Goal: Task Accomplishment & Management: Manage account settings

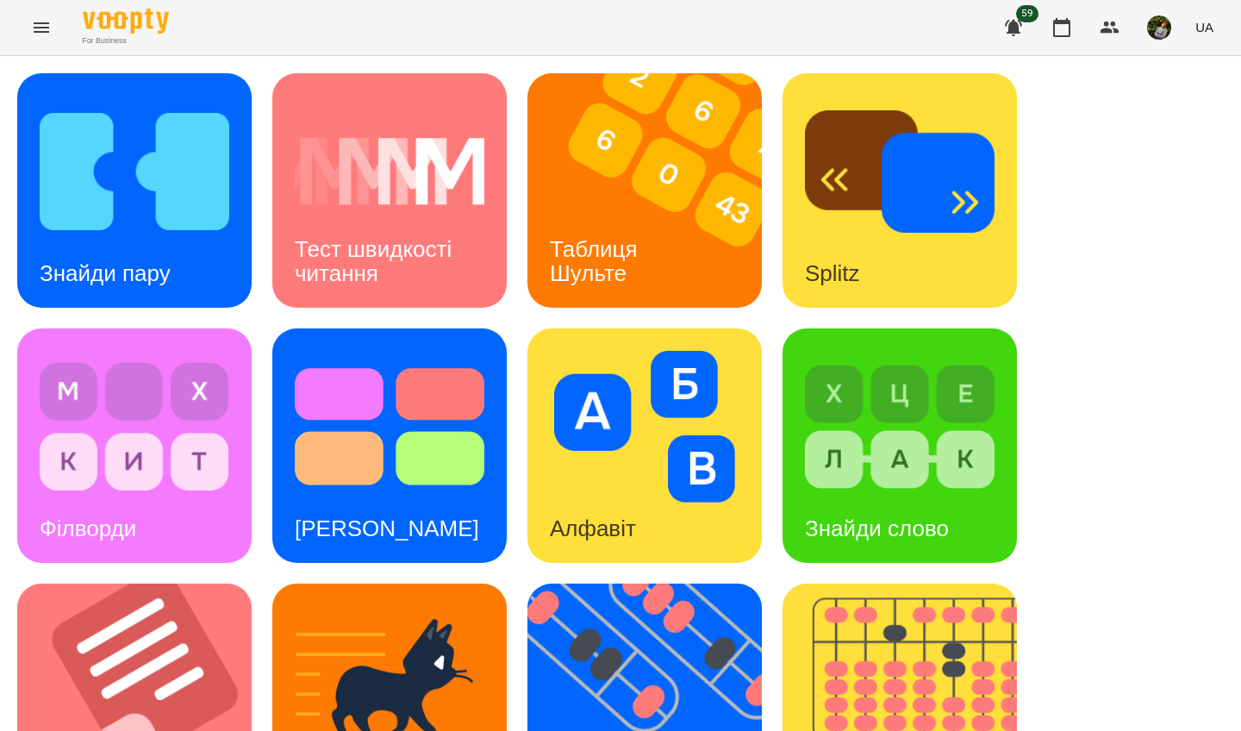
scroll to position [235, 0]
click at [128, 584] on img at bounding box center [145, 701] width 256 height 234
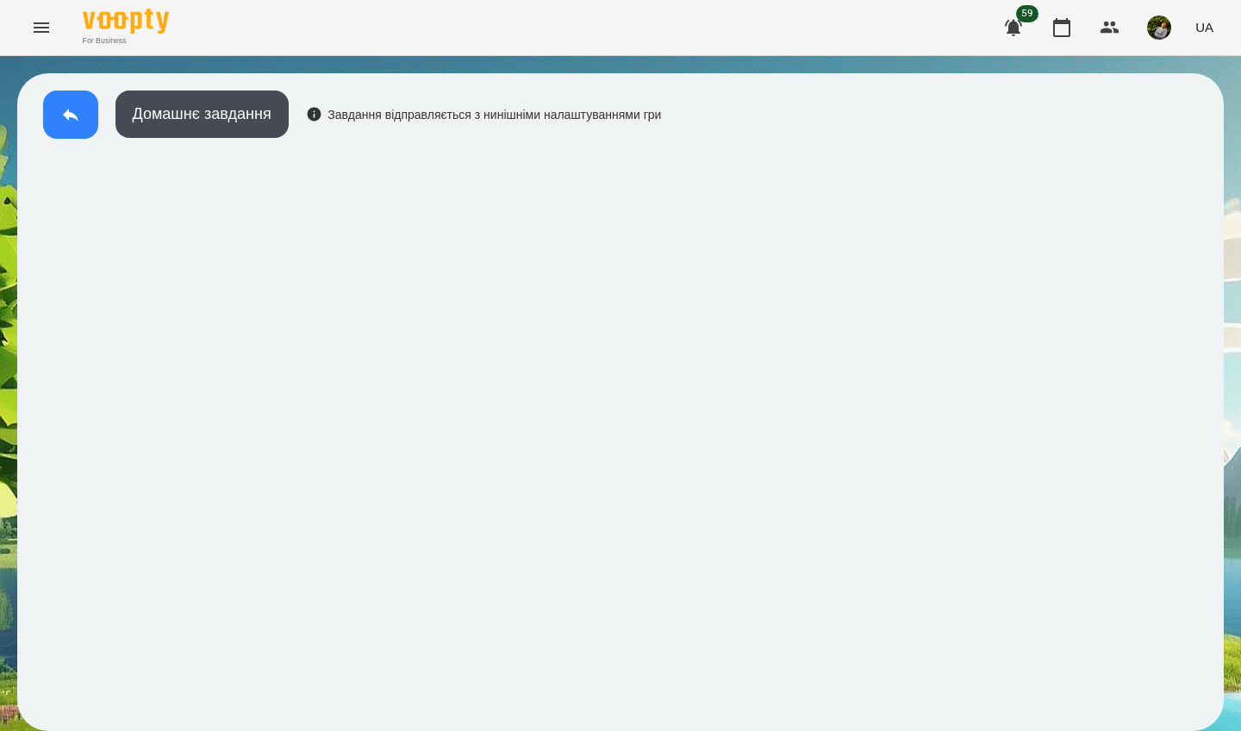
click at [75, 115] on icon at bounding box center [70, 114] width 21 height 21
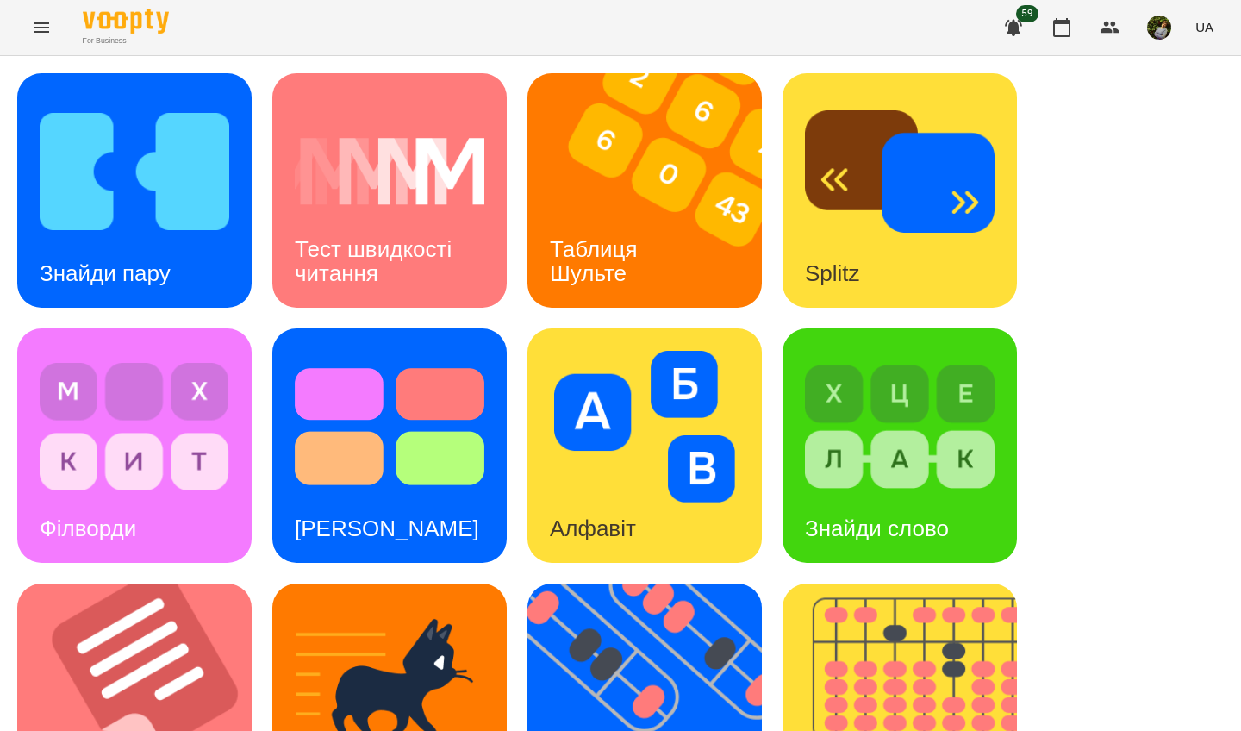
click at [378, 277] on h3 "Тест швидкості читання" at bounding box center [376, 260] width 163 height 49
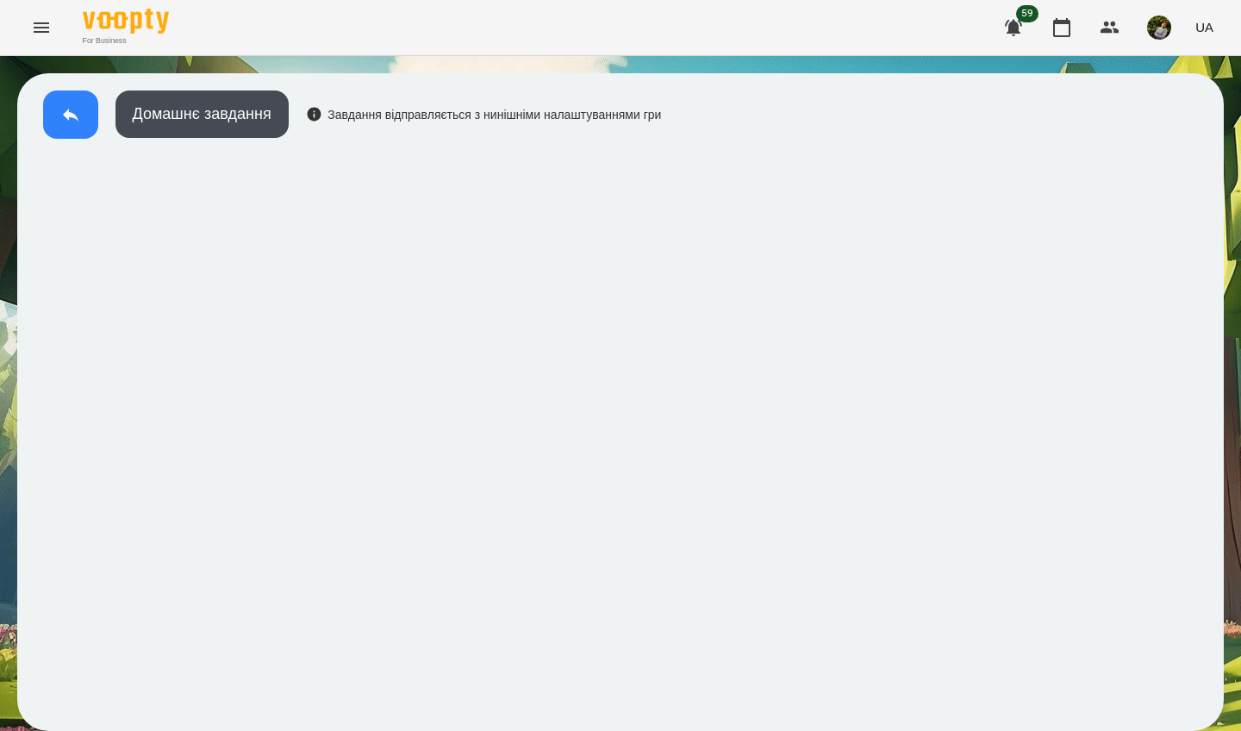
click at [58, 109] on button at bounding box center [70, 115] width 55 height 48
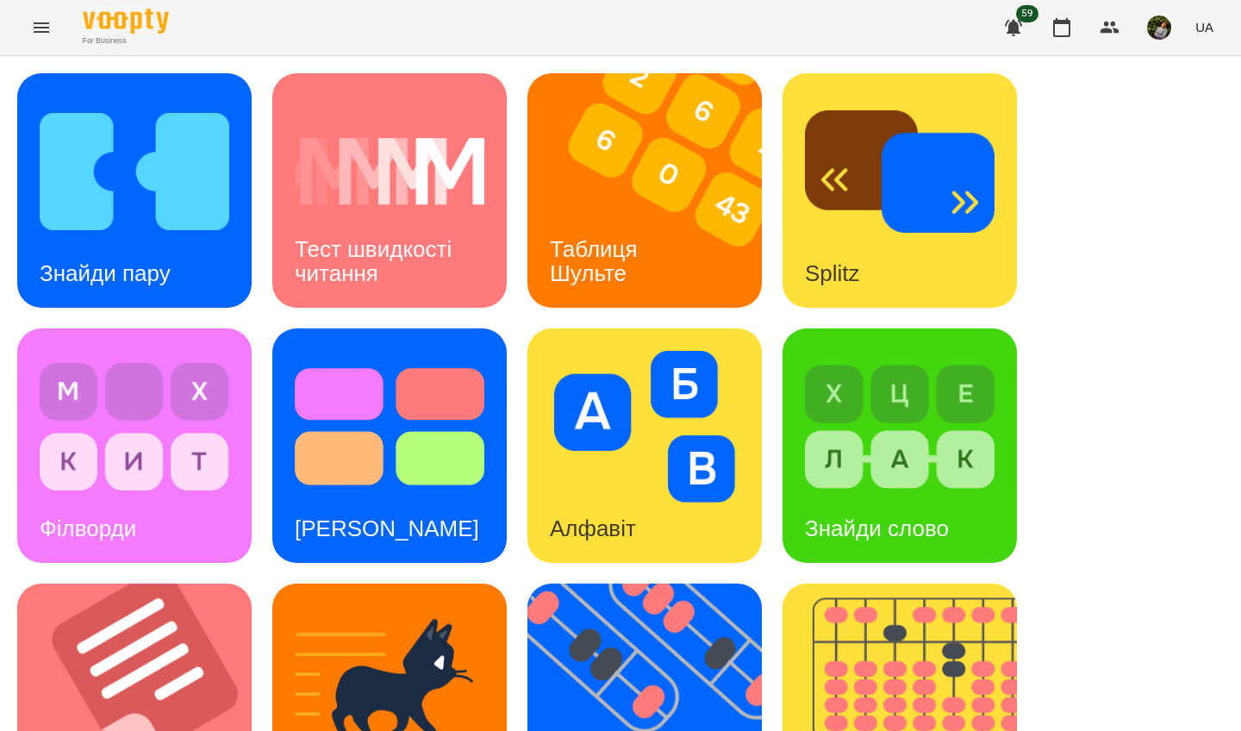
scroll to position [615, 0]
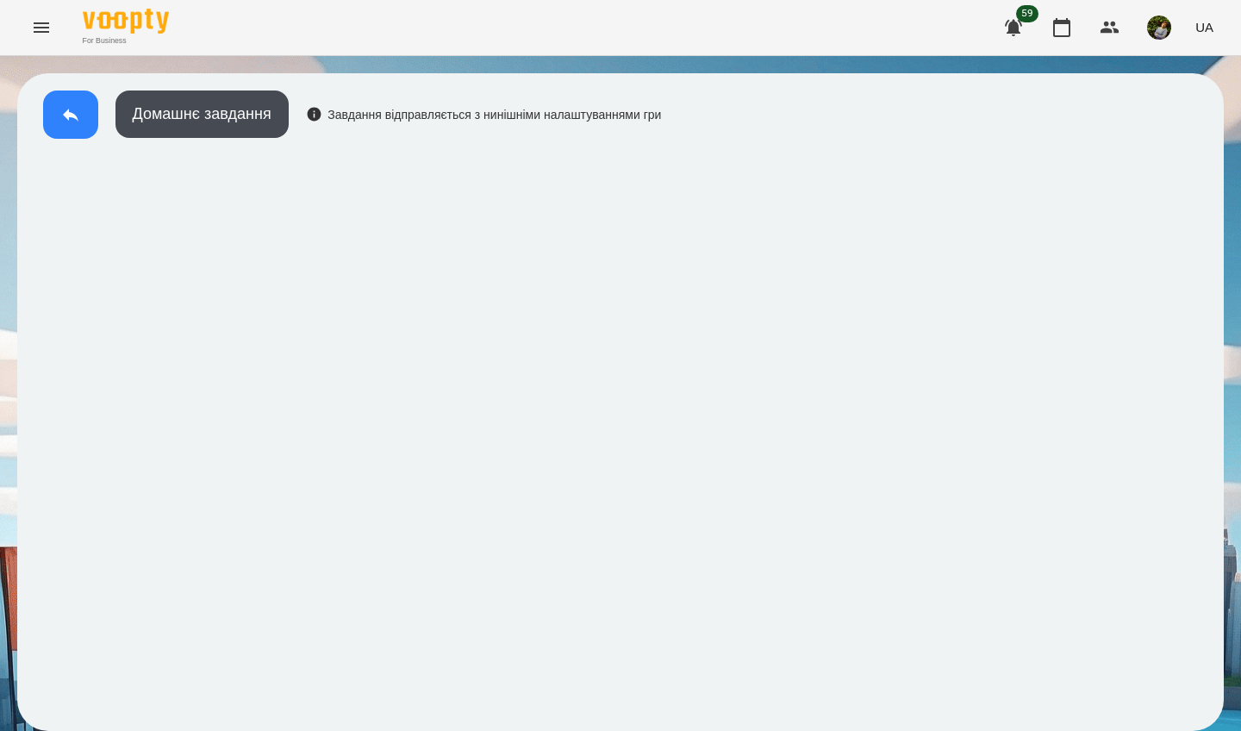
click at [71, 121] on icon at bounding box center [70, 114] width 21 height 21
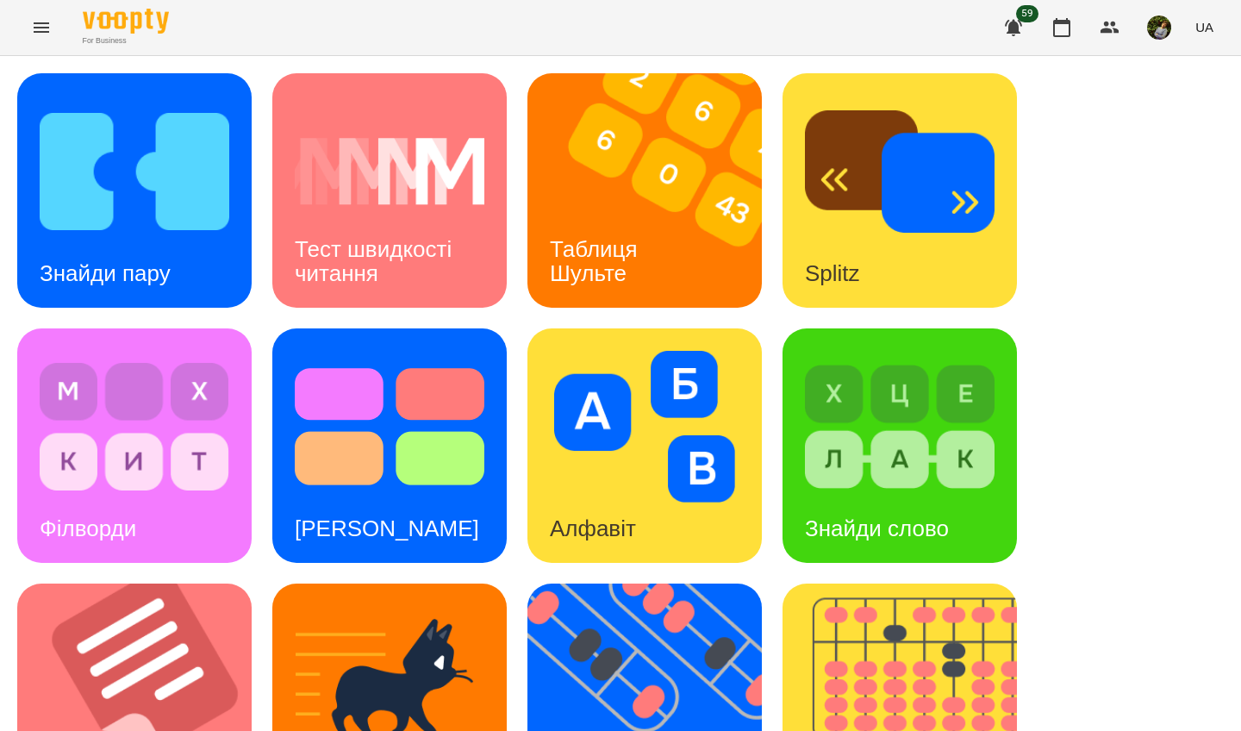
click at [925, 455] on img at bounding box center [900, 427] width 190 height 152
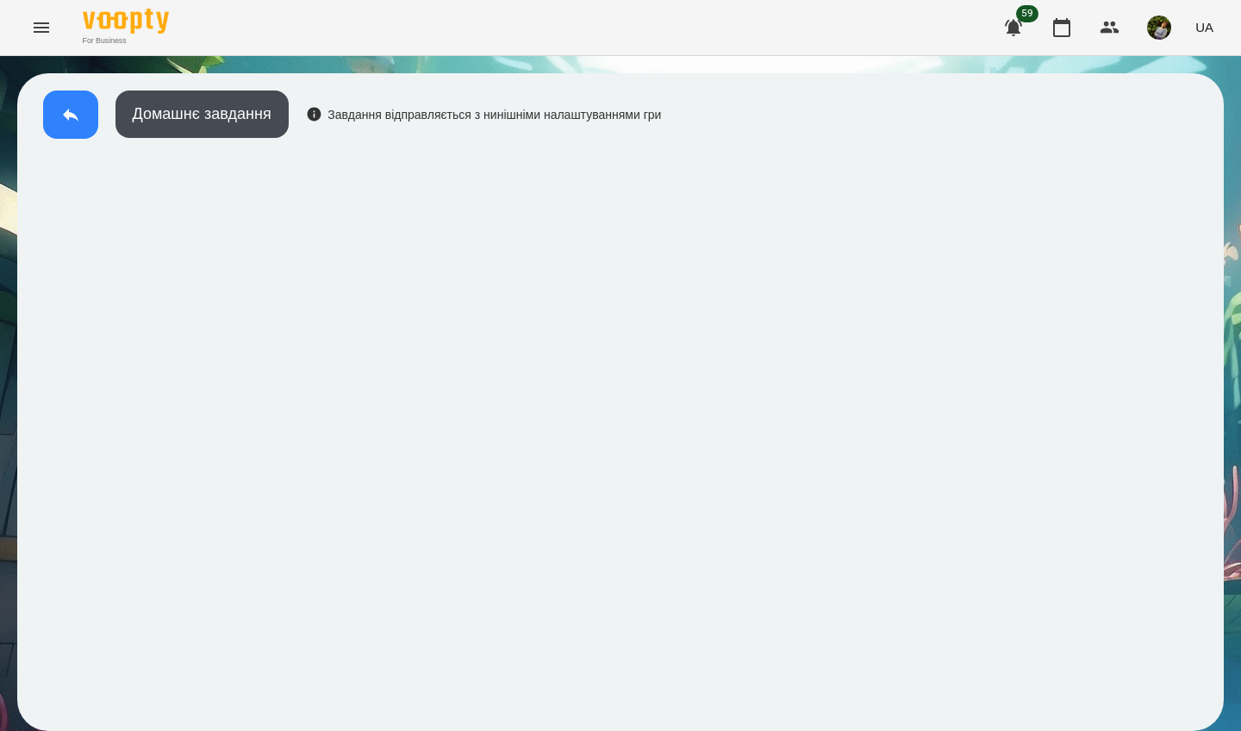
click at [78, 126] on button at bounding box center [70, 115] width 55 height 48
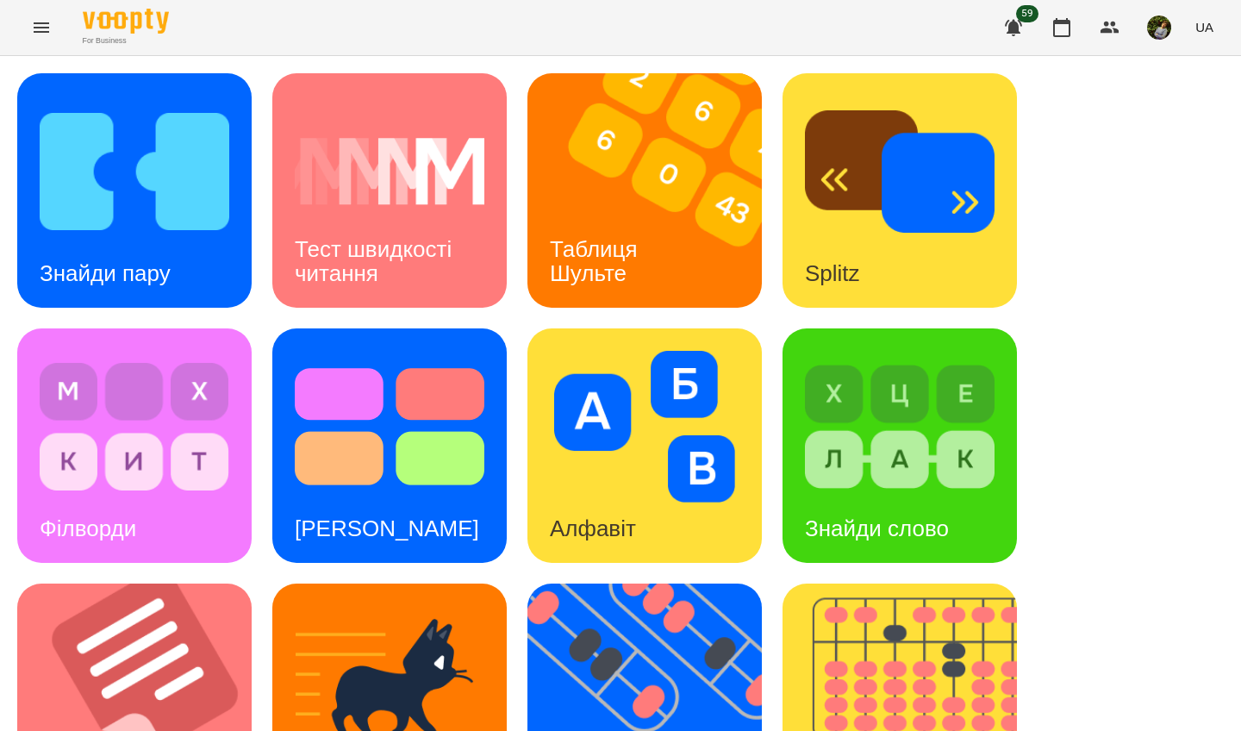
click at [928, 474] on img at bounding box center [900, 427] width 190 height 152
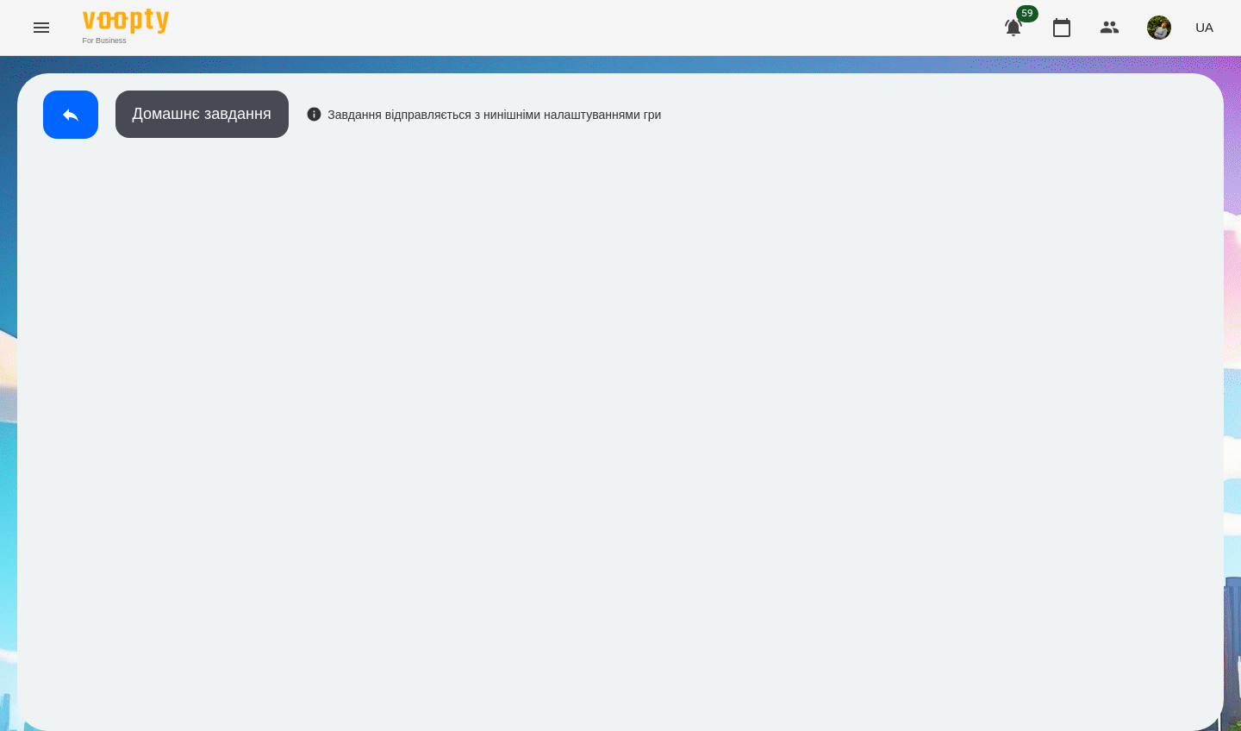
drag, startPoint x: 824, startPoint y: 455, endPoint x: 13, endPoint y: 719, distance: 853.0
click at [13, 623] on div "Домашнє завдання Завдання відправляється з нинішніми налаштуваннями гри" at bounding box center [620, 402] width 1241 height 692
click at [67, 113] on icon at bounding box center [71, 115] width 16 height 13
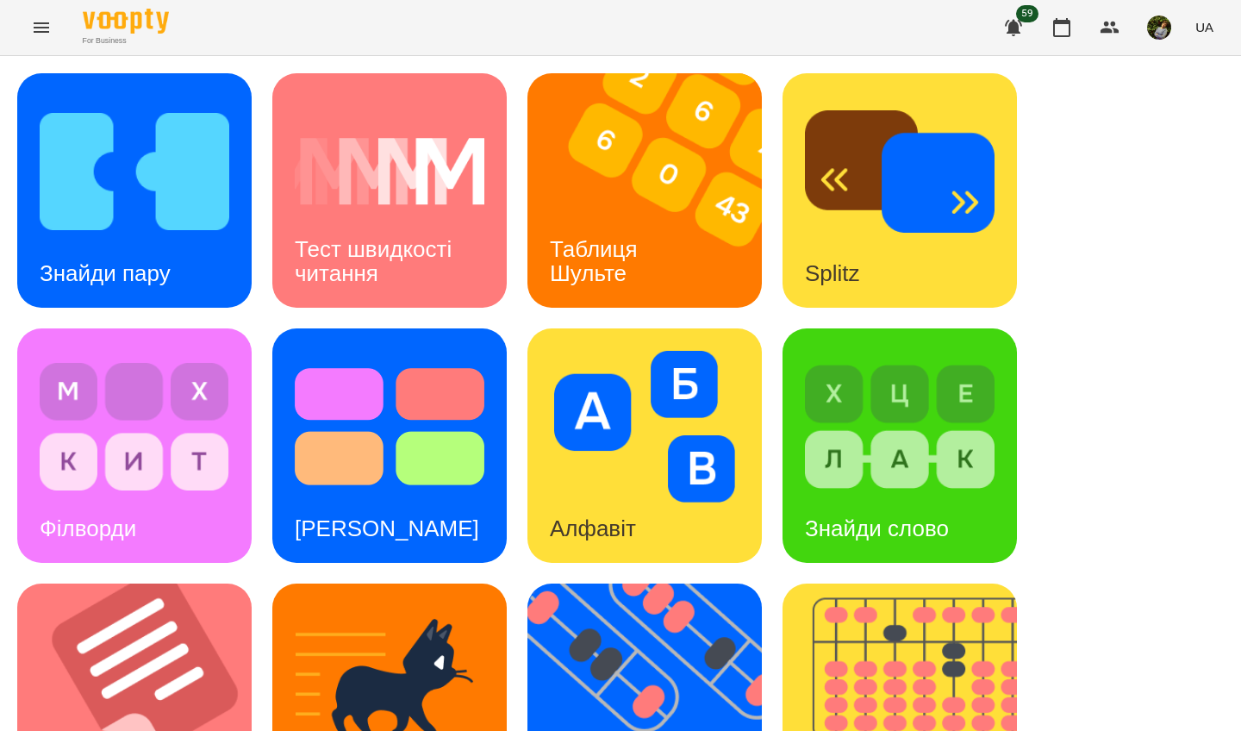
click at [178, 279] on div "Знайди пару" at bounding box center [105, 274] width 176 height 68
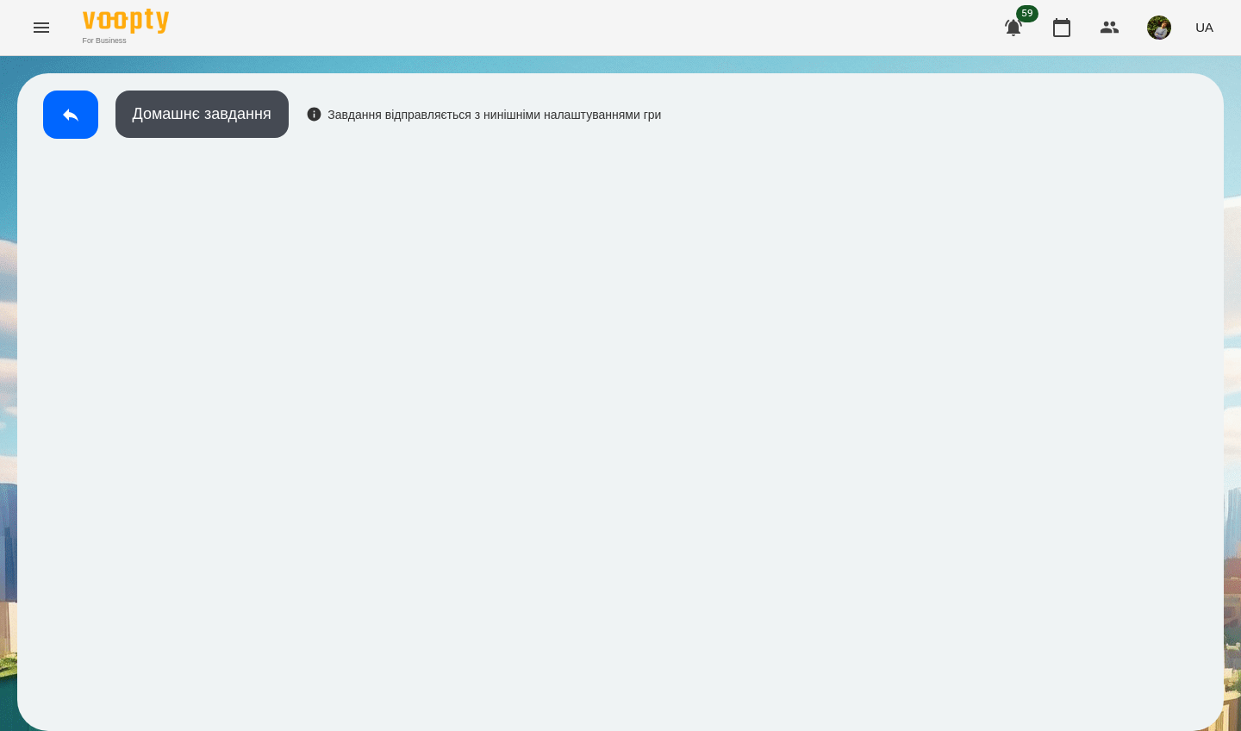
click at [70, 127] on button at bounding box center [70, 115] width 55 height 48
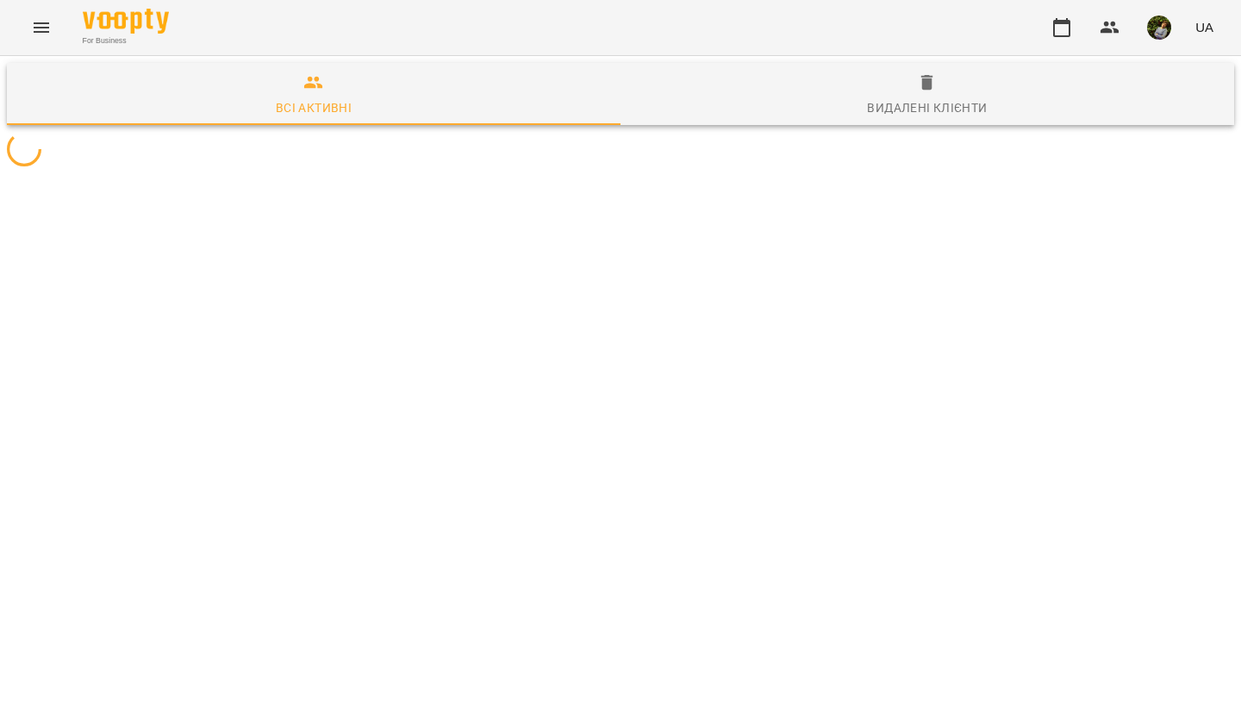
click at [45, 34] on icon "Menu" at bounding box center [41, 27] width 21 height 21
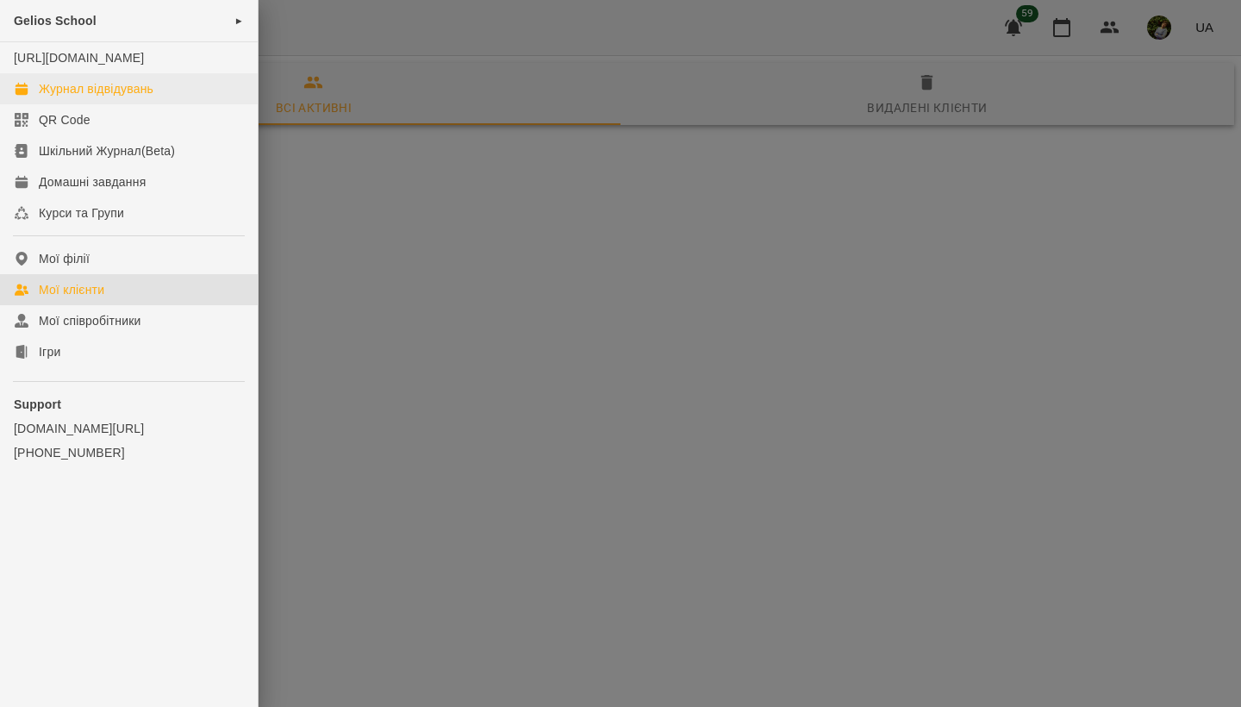
click at [88, 97] on div "Журнал відвідувань" at bounding box center [96, 88] width 115 height 17
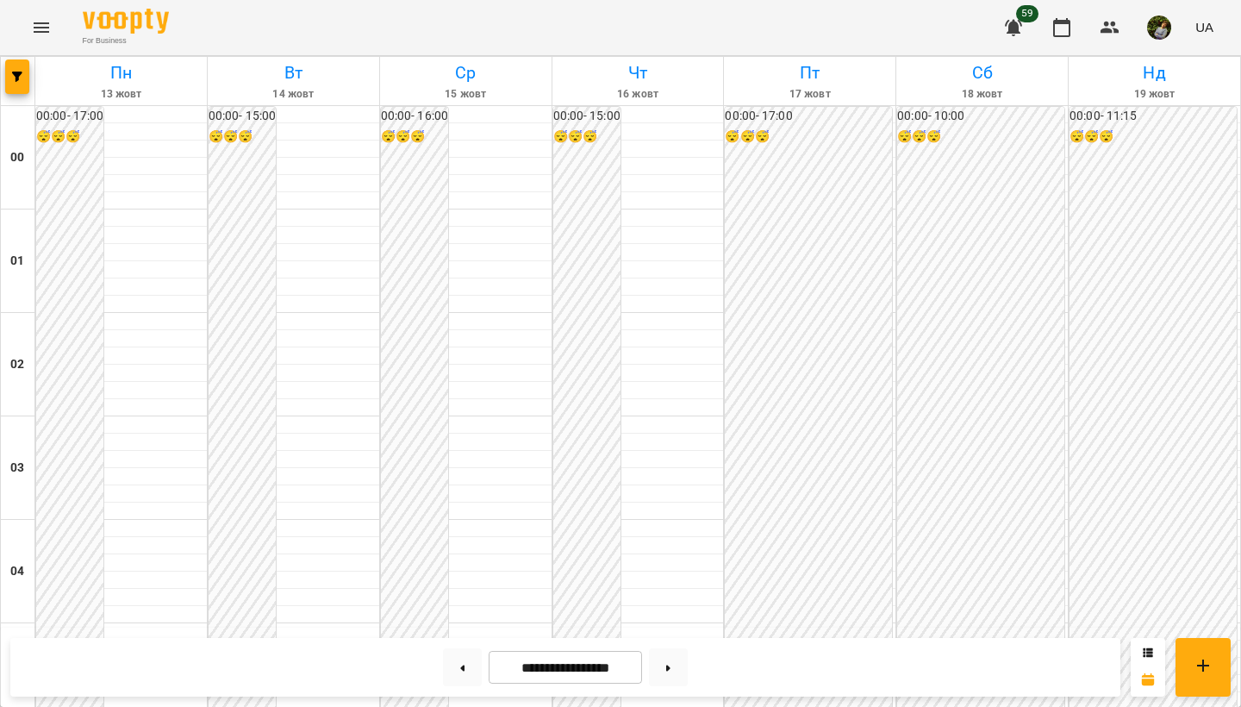
scroll to position [1618, 0]
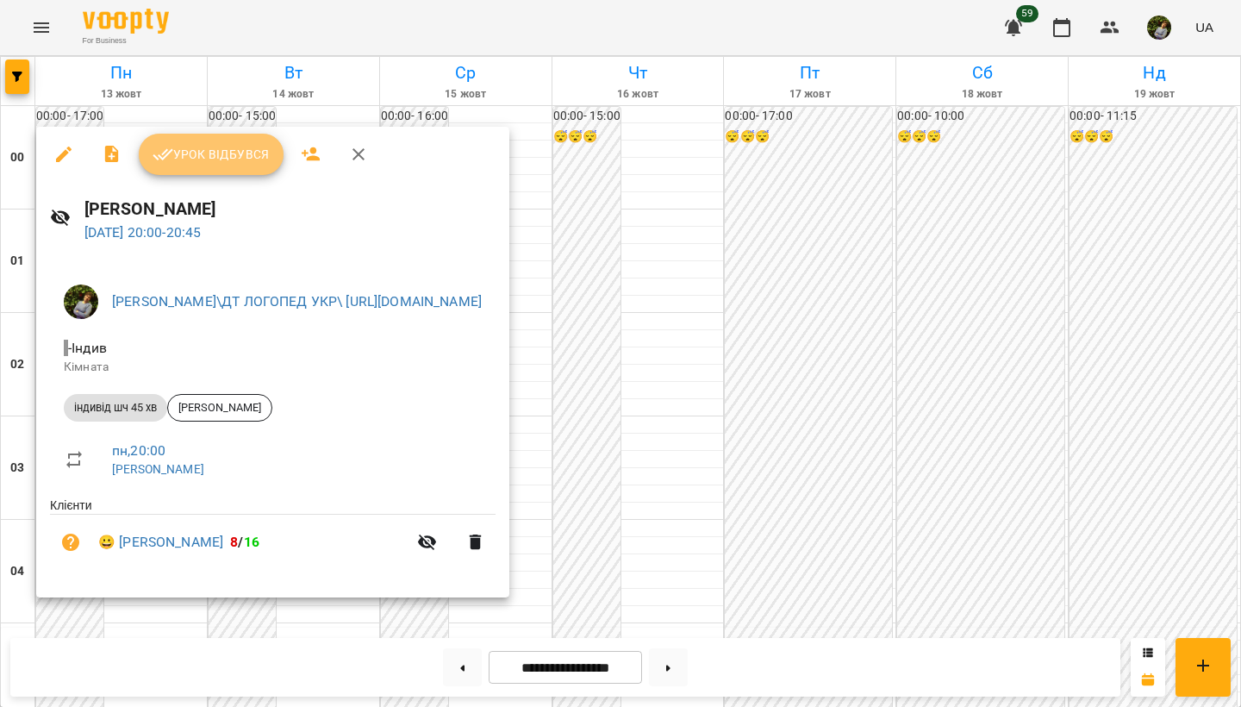
click at [249, 137] on button "Урок відбувся" at bounding box center [211, 154] width 145 height 41
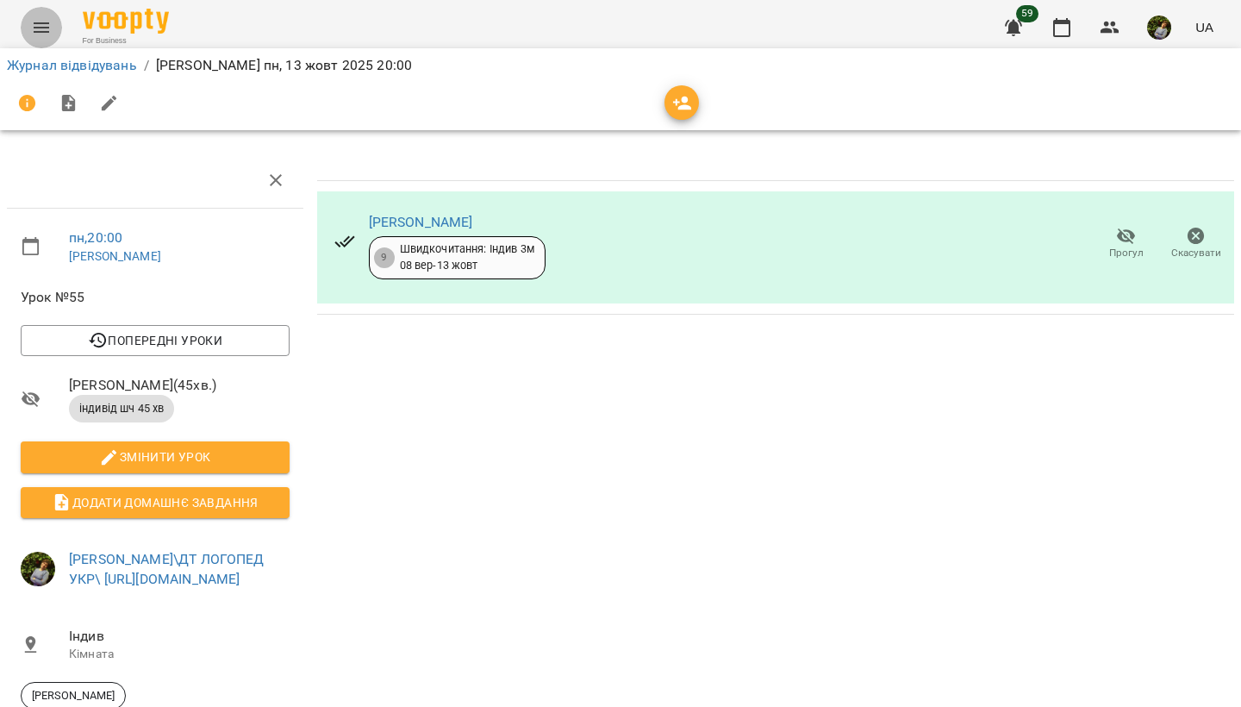
click at [35, 33] on icon "Menu" at bounding box center [41, 27] width 21 height 21
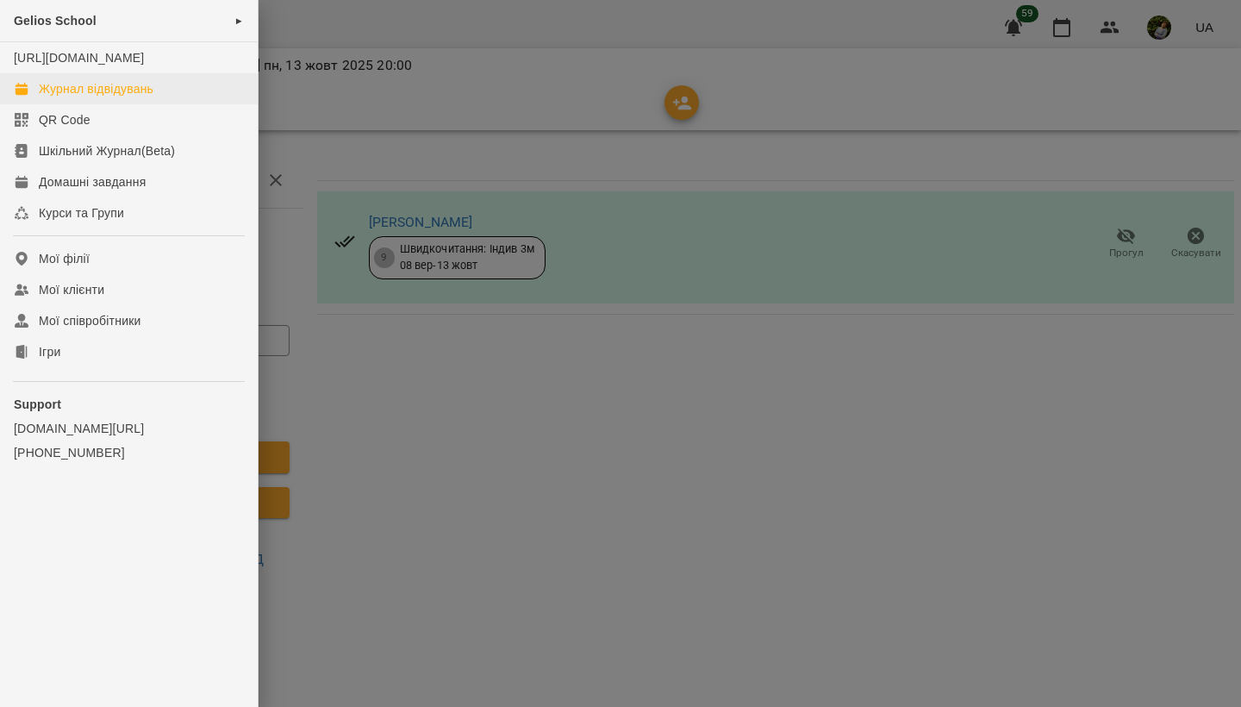
click at [55, 97] on div "Журнал відвідувань" at bounding box center [96, 88] width 115 height 17
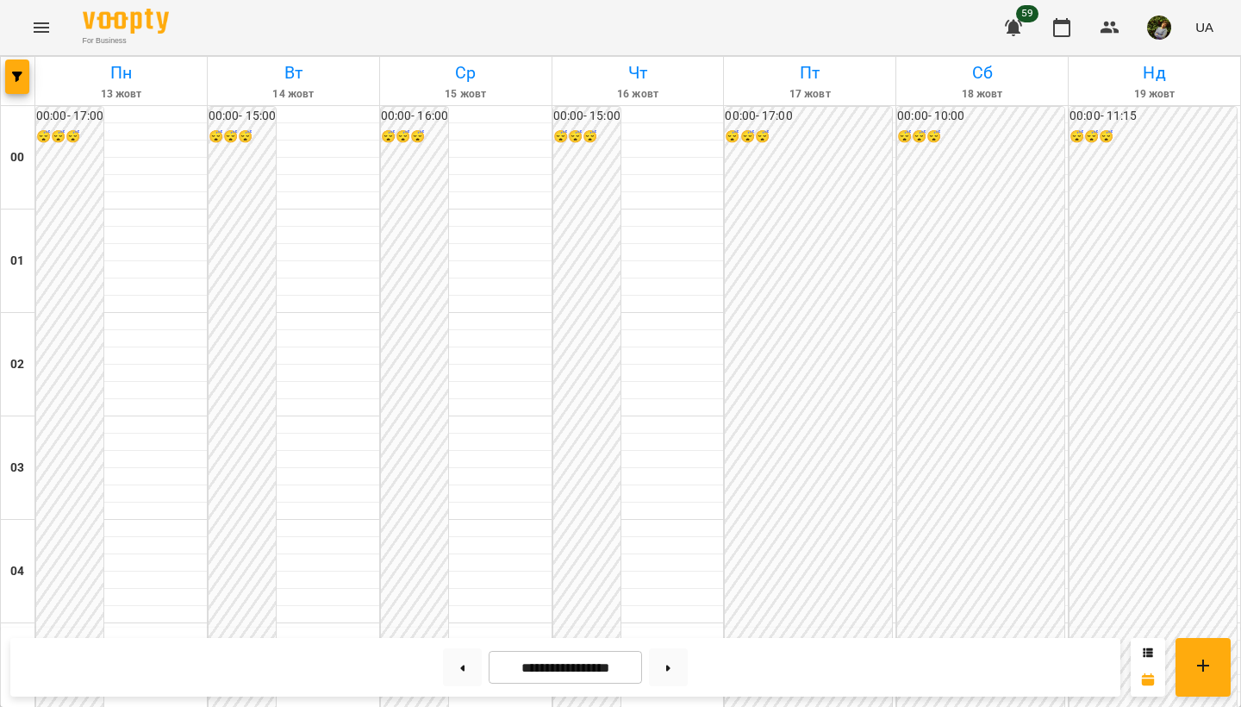
scroll to position [1606, 0]
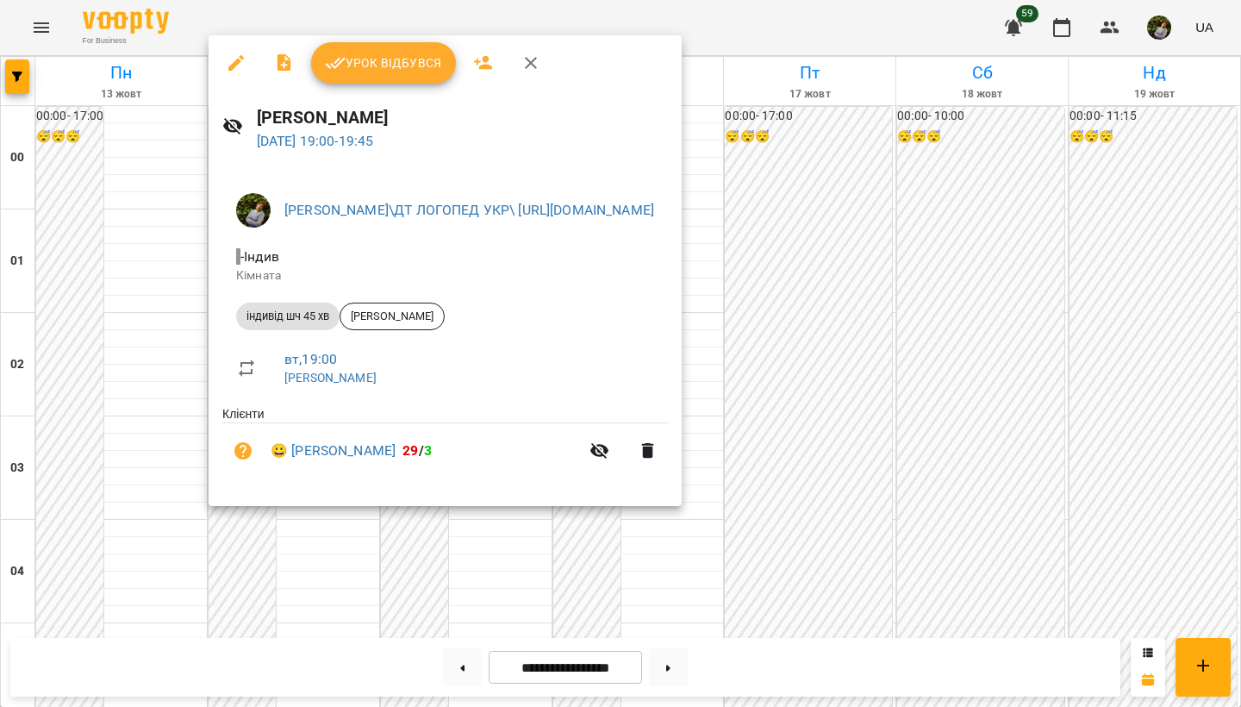
click at [97, 495] on div at bounding box center [620, 353] width 1241 height 707
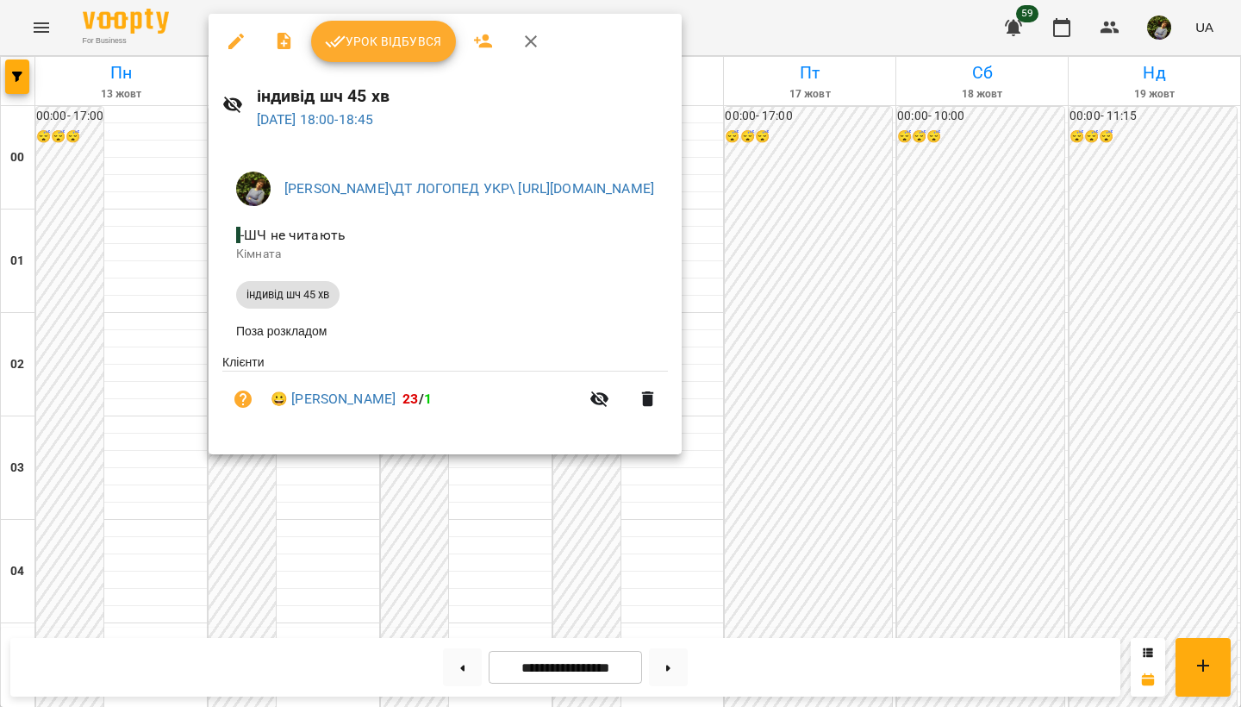
click at [108, 511] on div at bounding box center [620, 353] width 1241 height 707
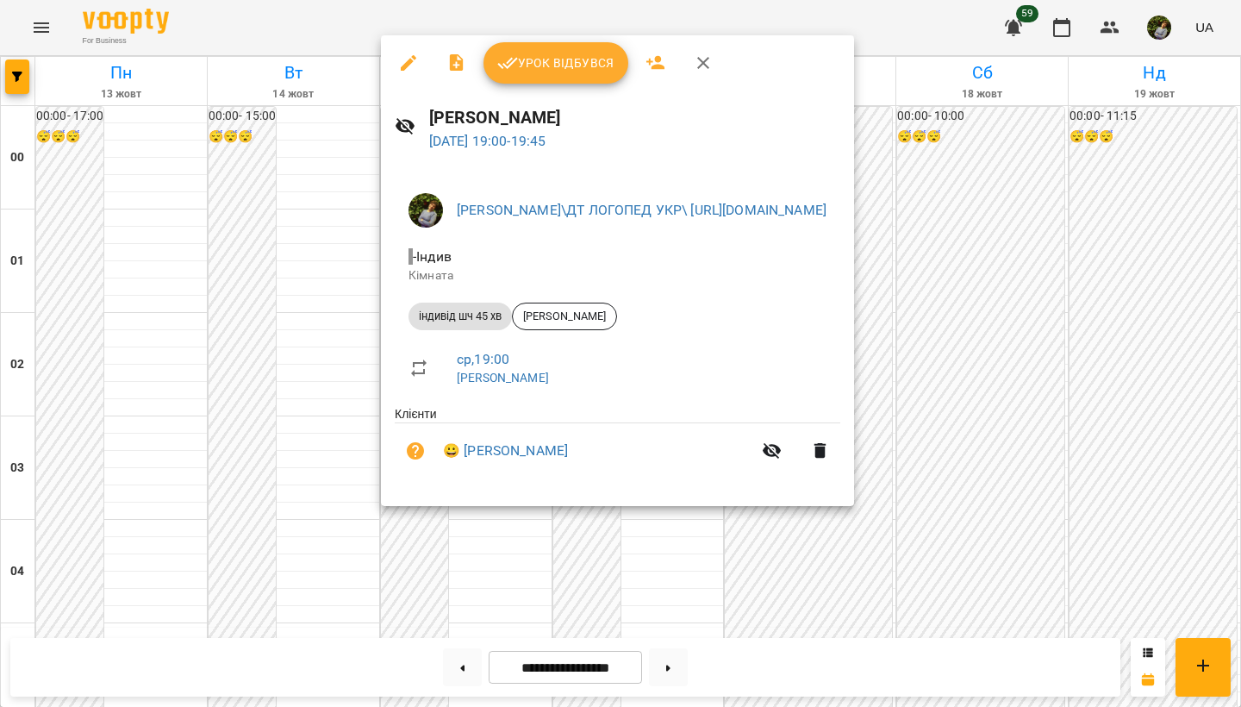
click at [108, 499] on div at bounding box center [620, 353] width 1241 height 707
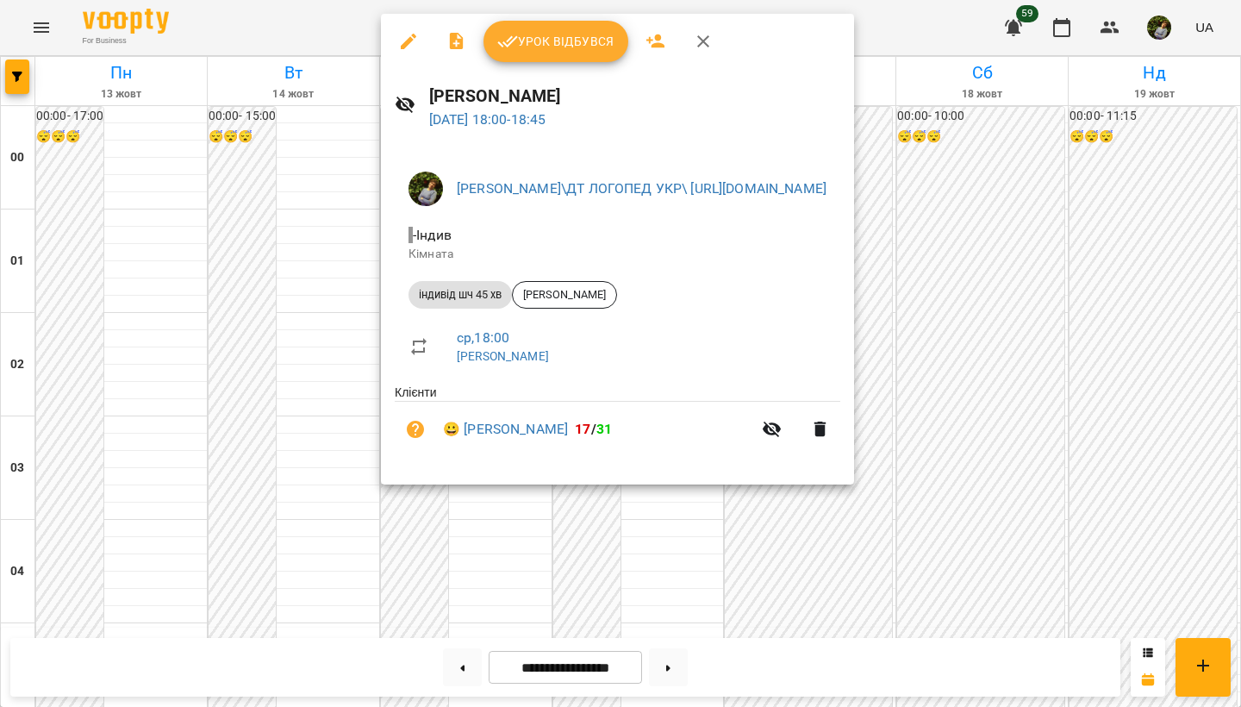
click at [164, 486] on div at bounding box center [620, 353] width 1241 height 707
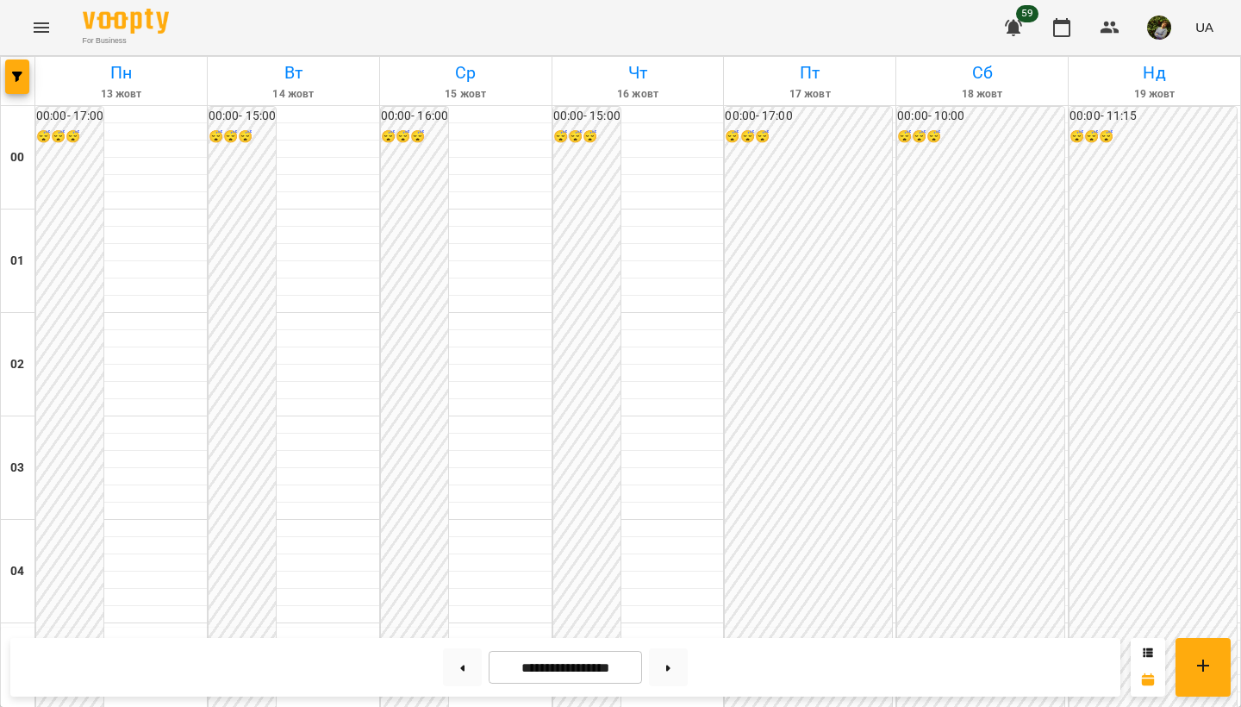
scroll to position [1577, 0]
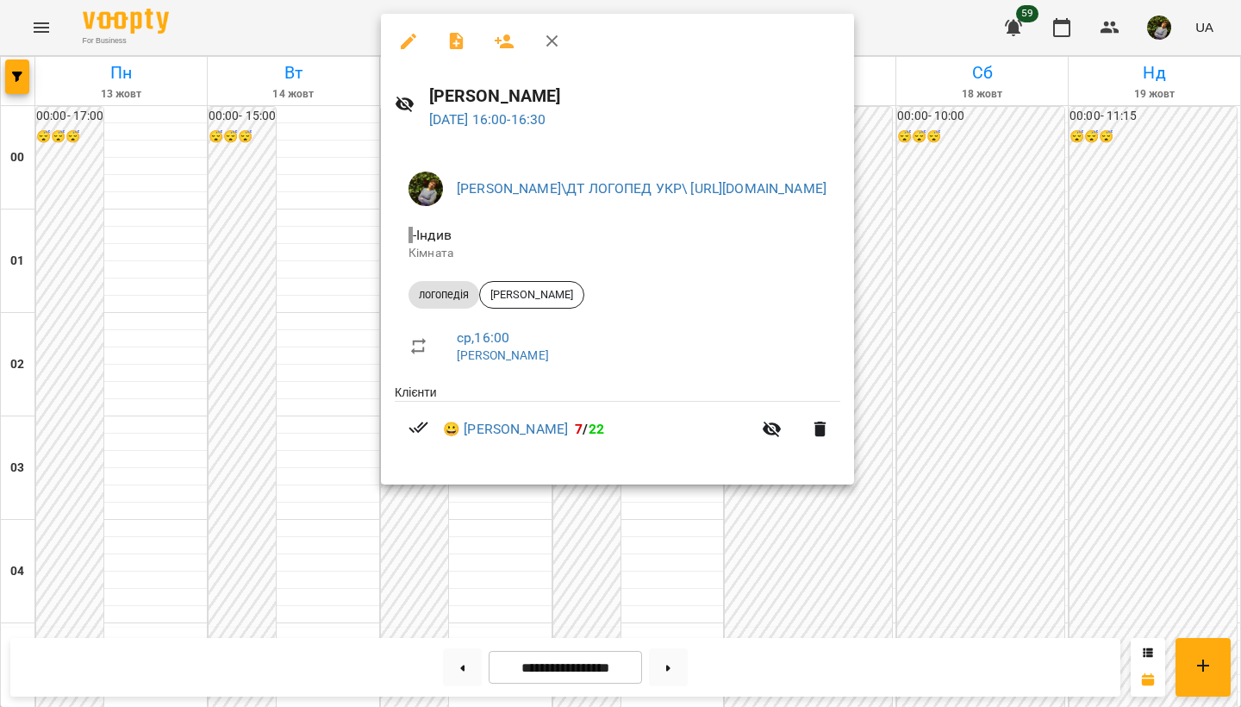
click at [145, 247] on div at bounding box center [620, 353] width 1241 height 707
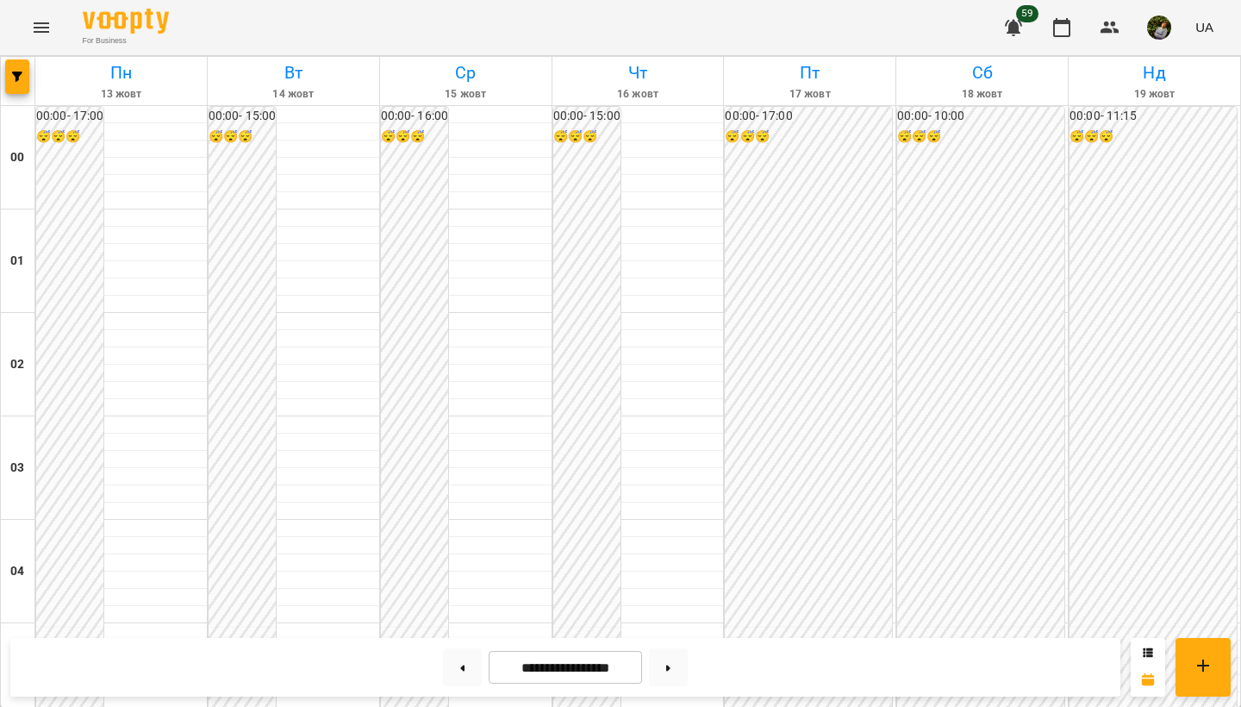
scroll to position [0, 0]
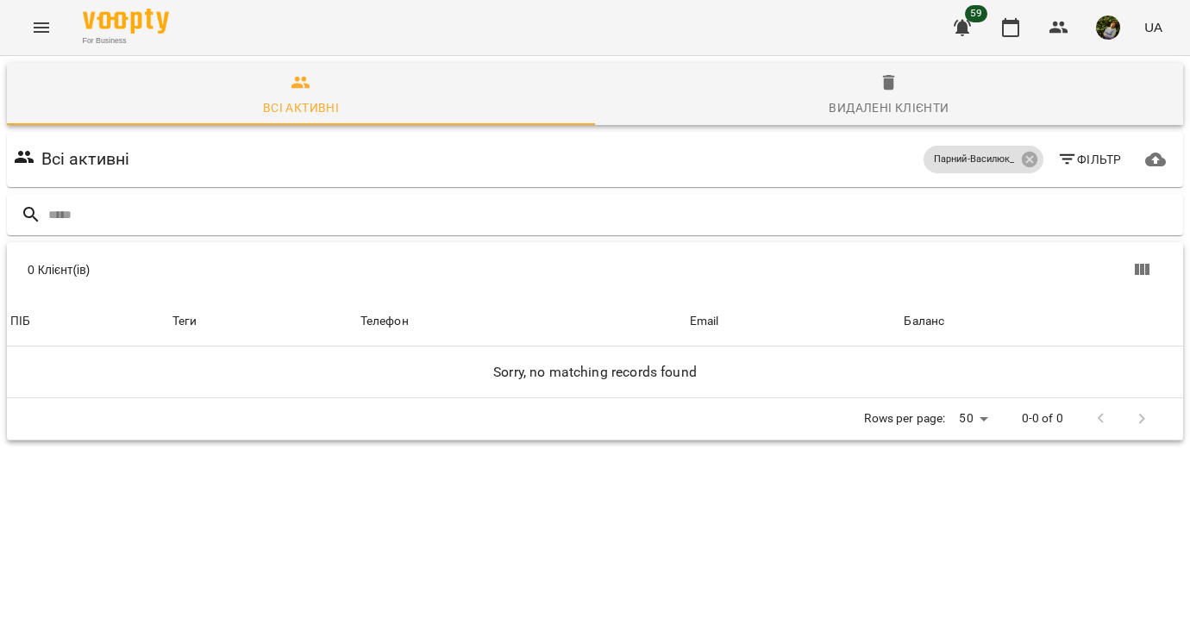
click at [41, 29] on icon "Menu" at bounding box center [41, 27] width 21 height 21
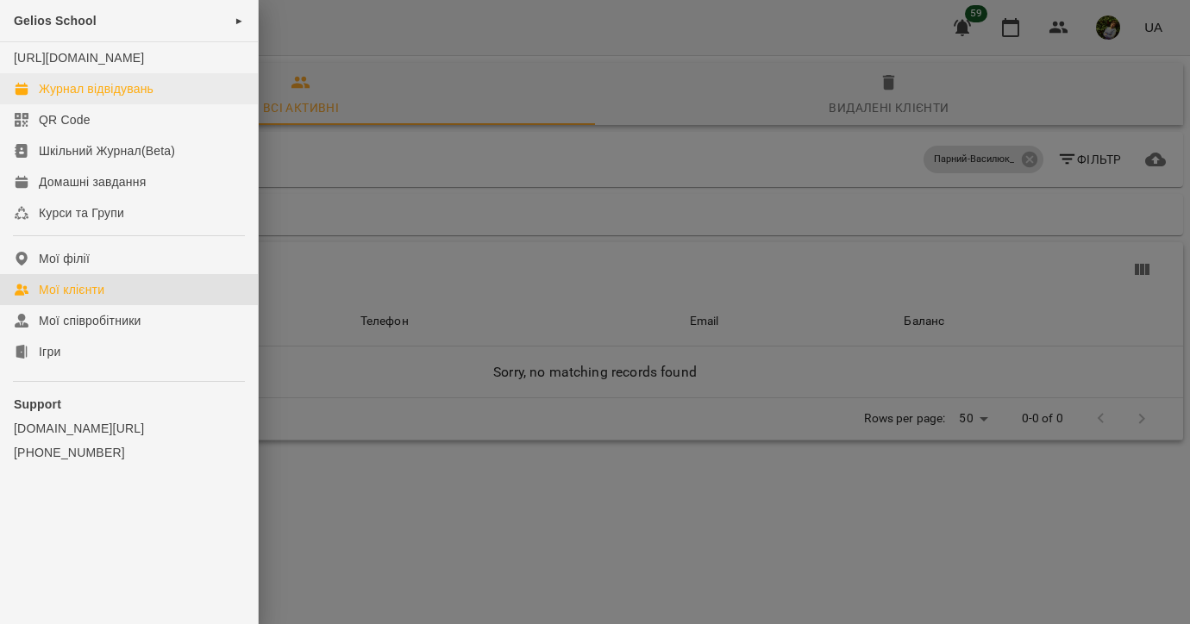
click at [93, 97] on div "Журнал відвідувань" at bounding box center [96, 88] width 115 height 17
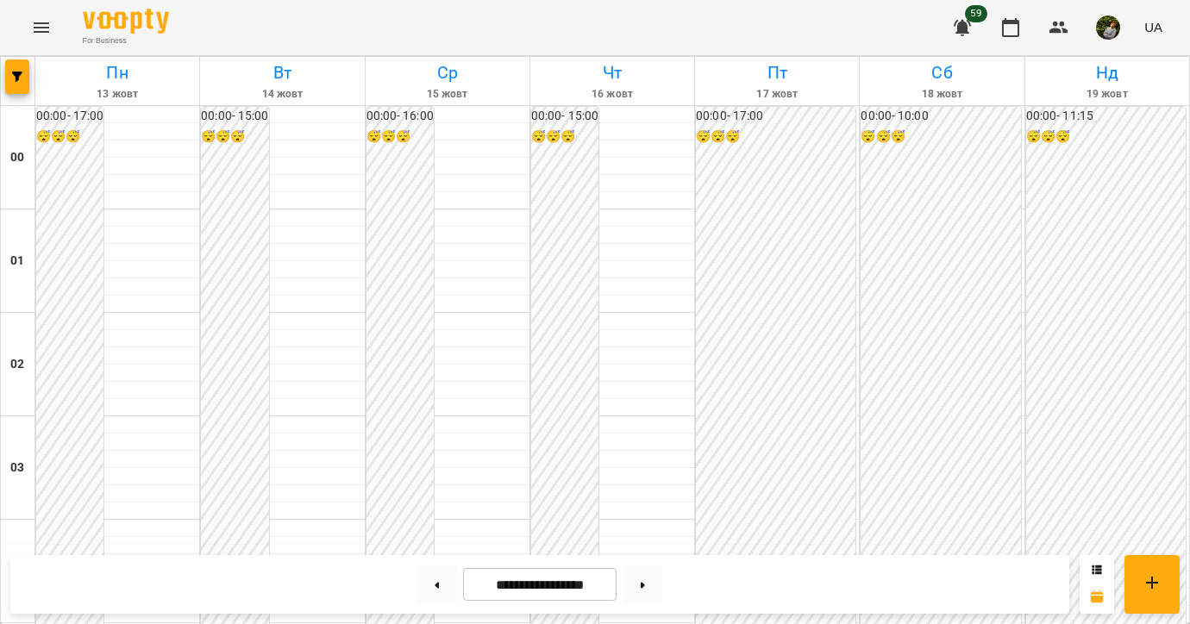
scroll to position [570, 0]
